Goal: Browse casually

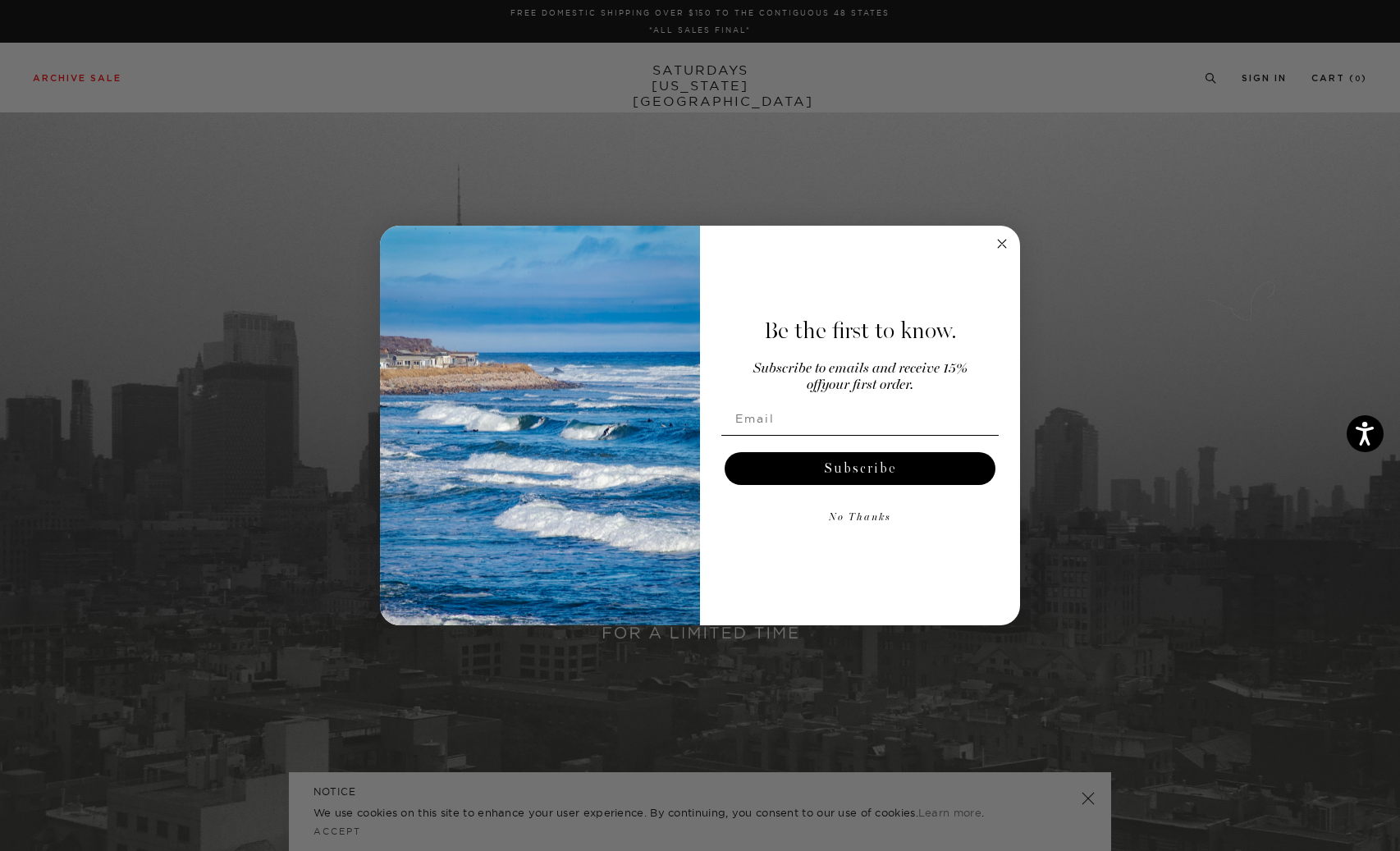
click at [1004, 239] on circle "Close dialog" at bounding box center [1002, 243] width 19 height 19
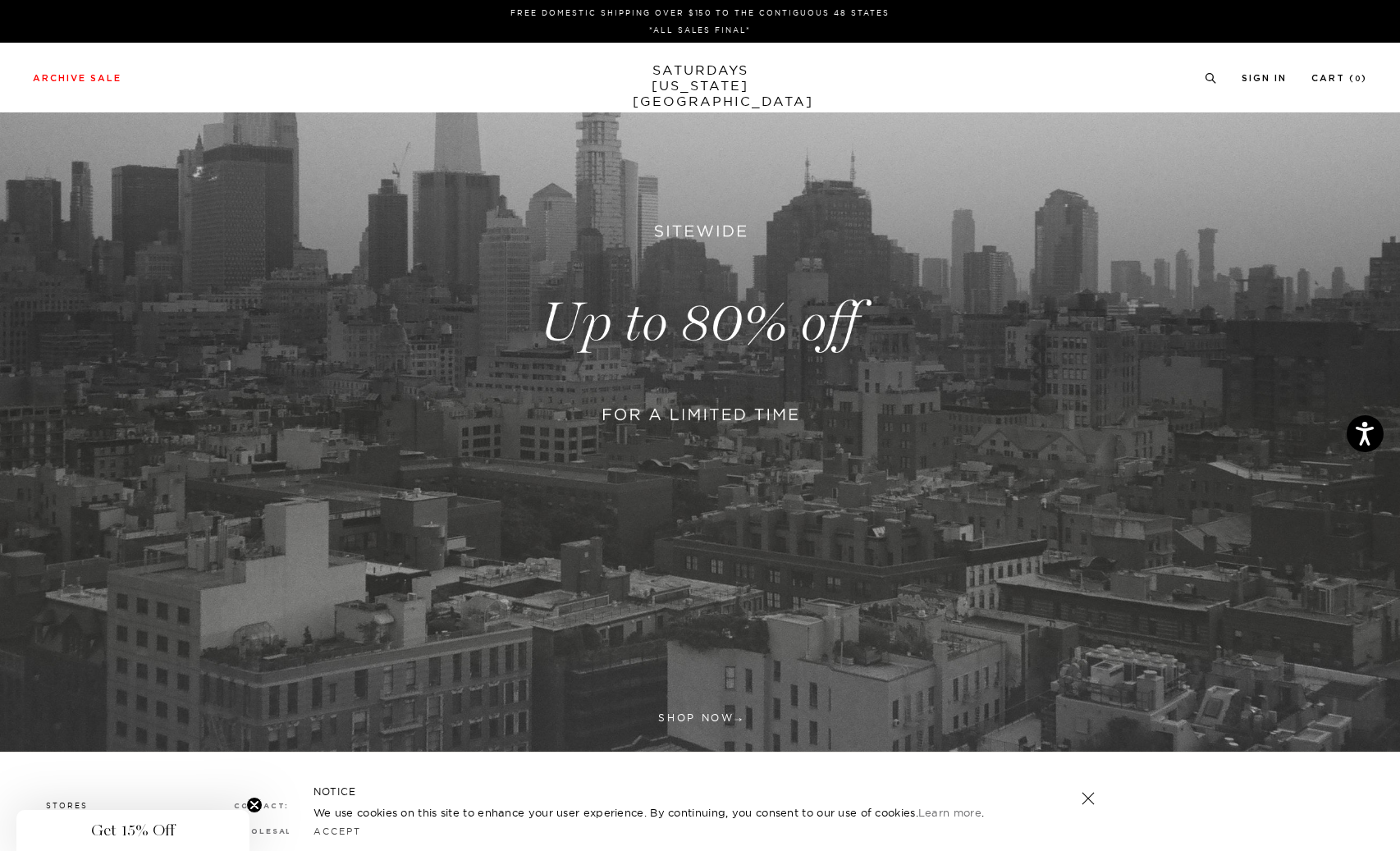
scroll to position [373, 0]
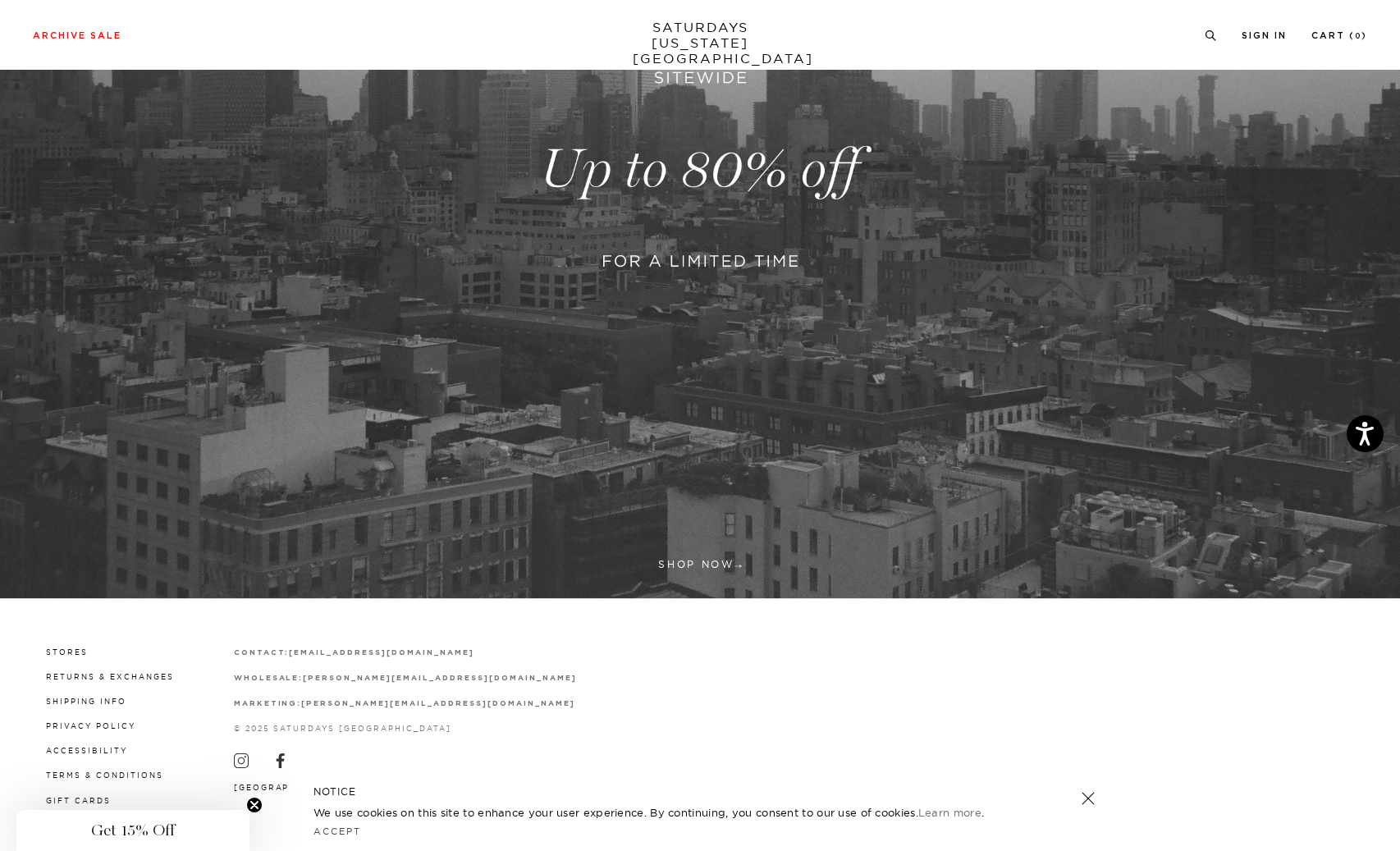
click at [737, 237] on link at bounding box center [700, 170] width 1400 height 858
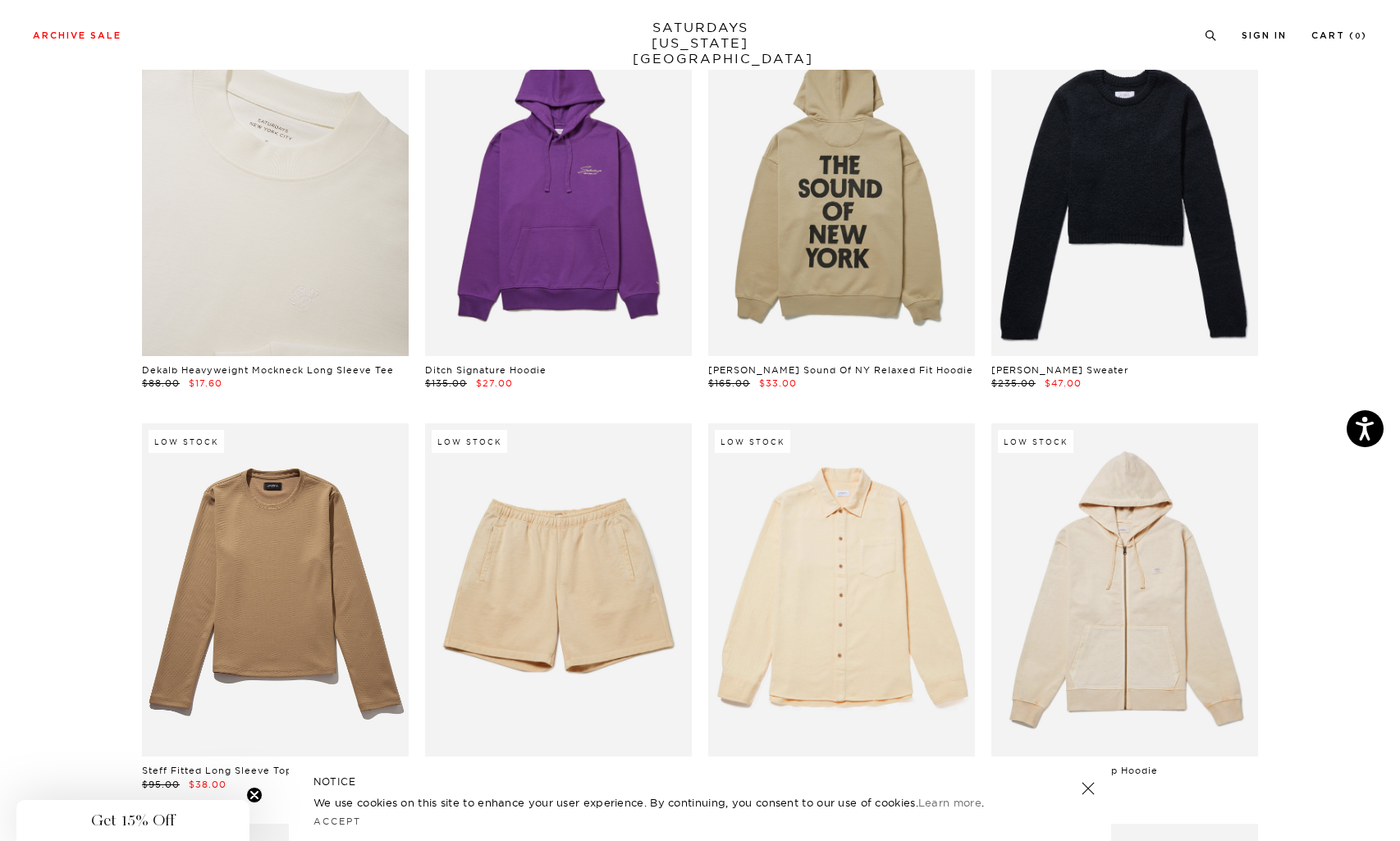
scroll to position [15489, 0]
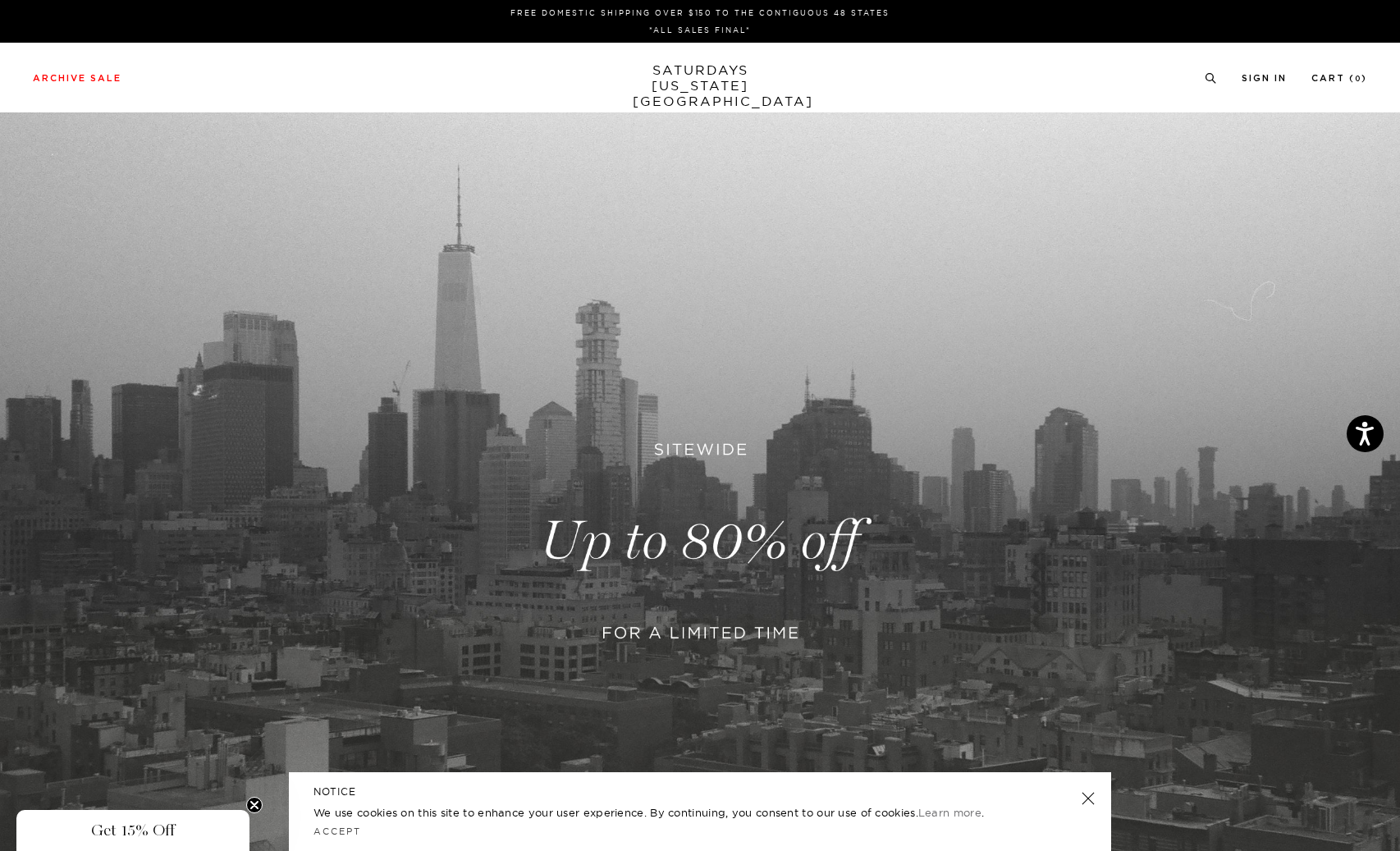
scroll to position [373, 0]
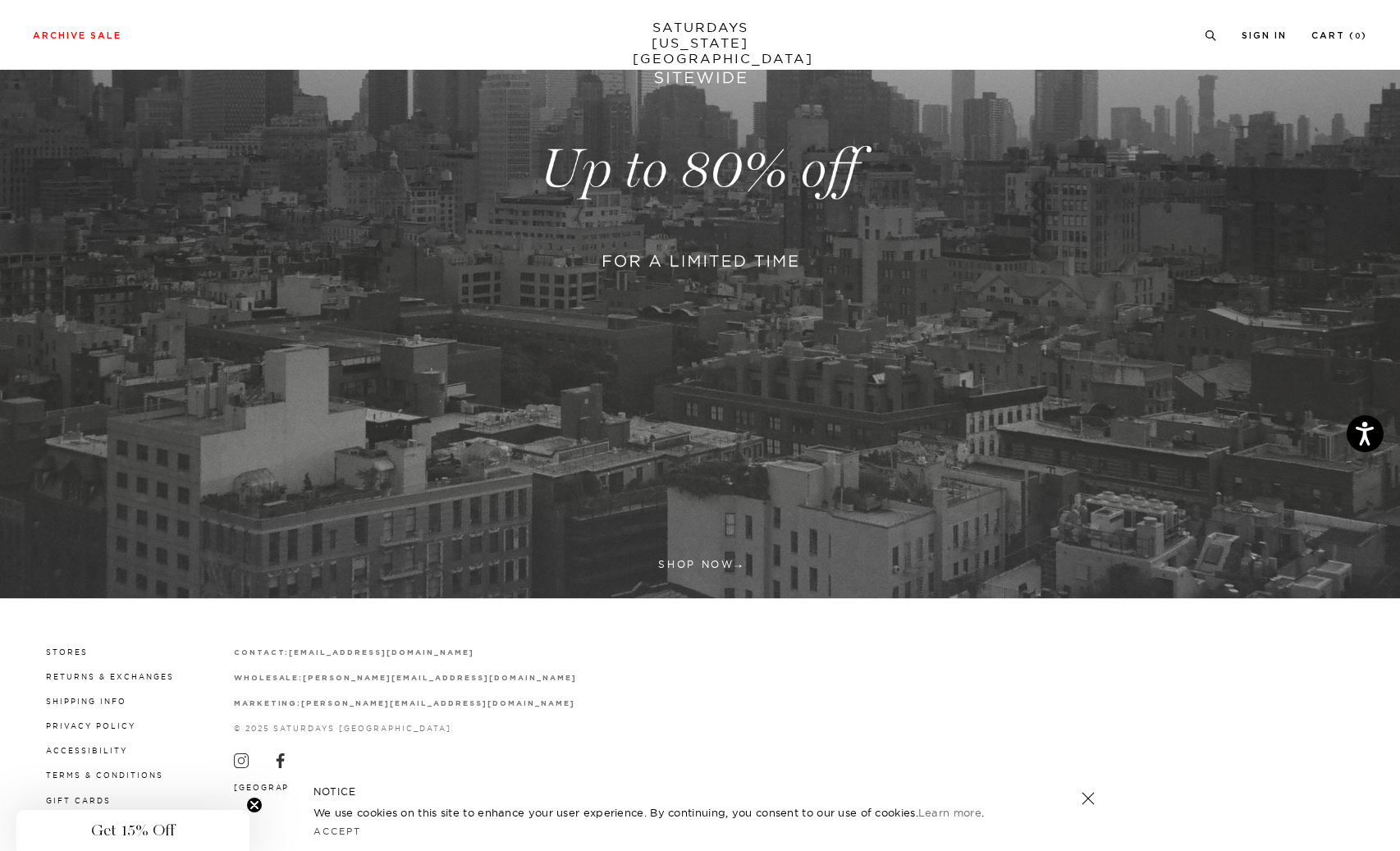
click at [1090, 802] on link at bounding box center [1088, 798] width 23 height 23
